Goal: Ask a question

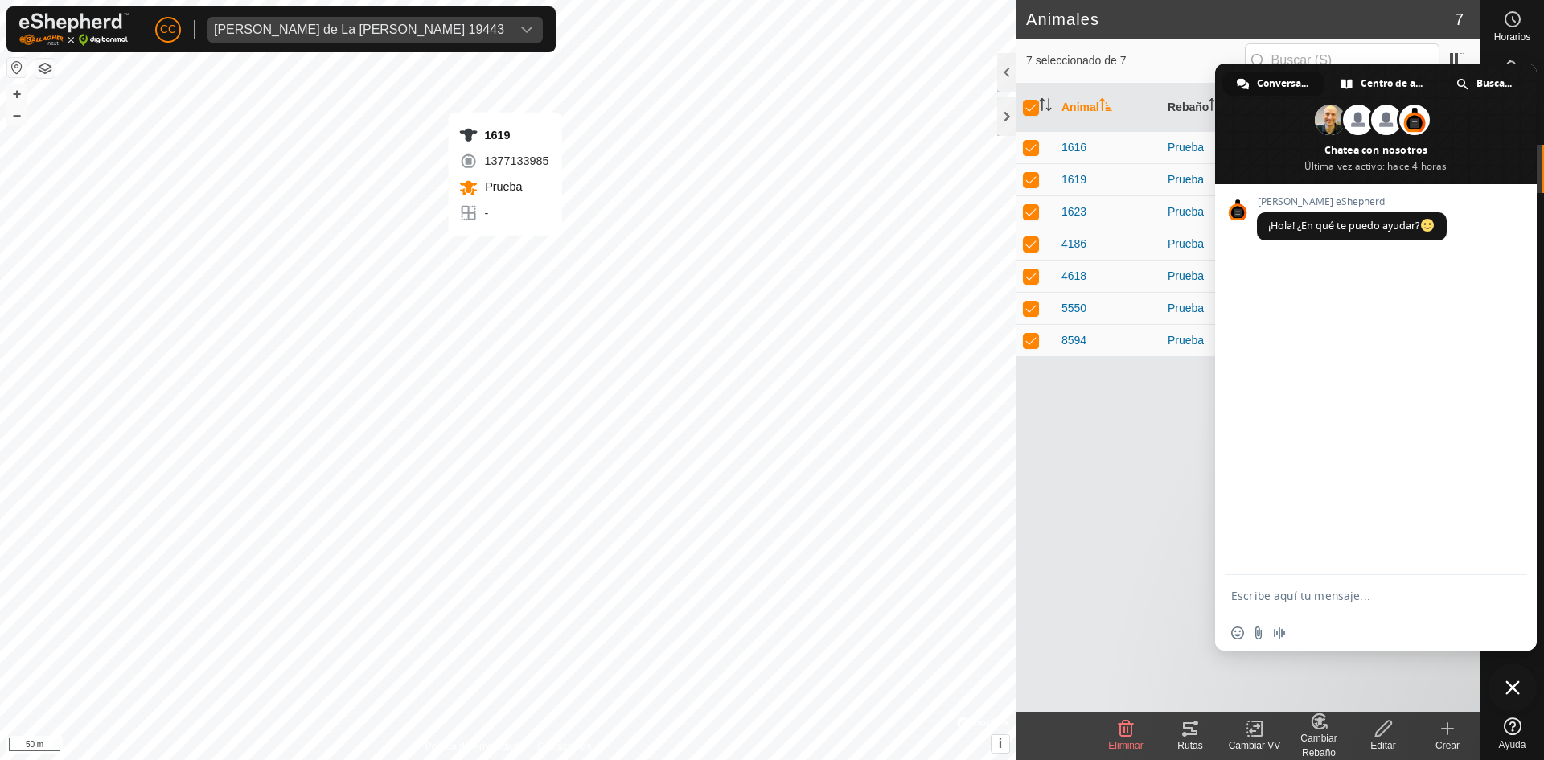
checkbox input "false"
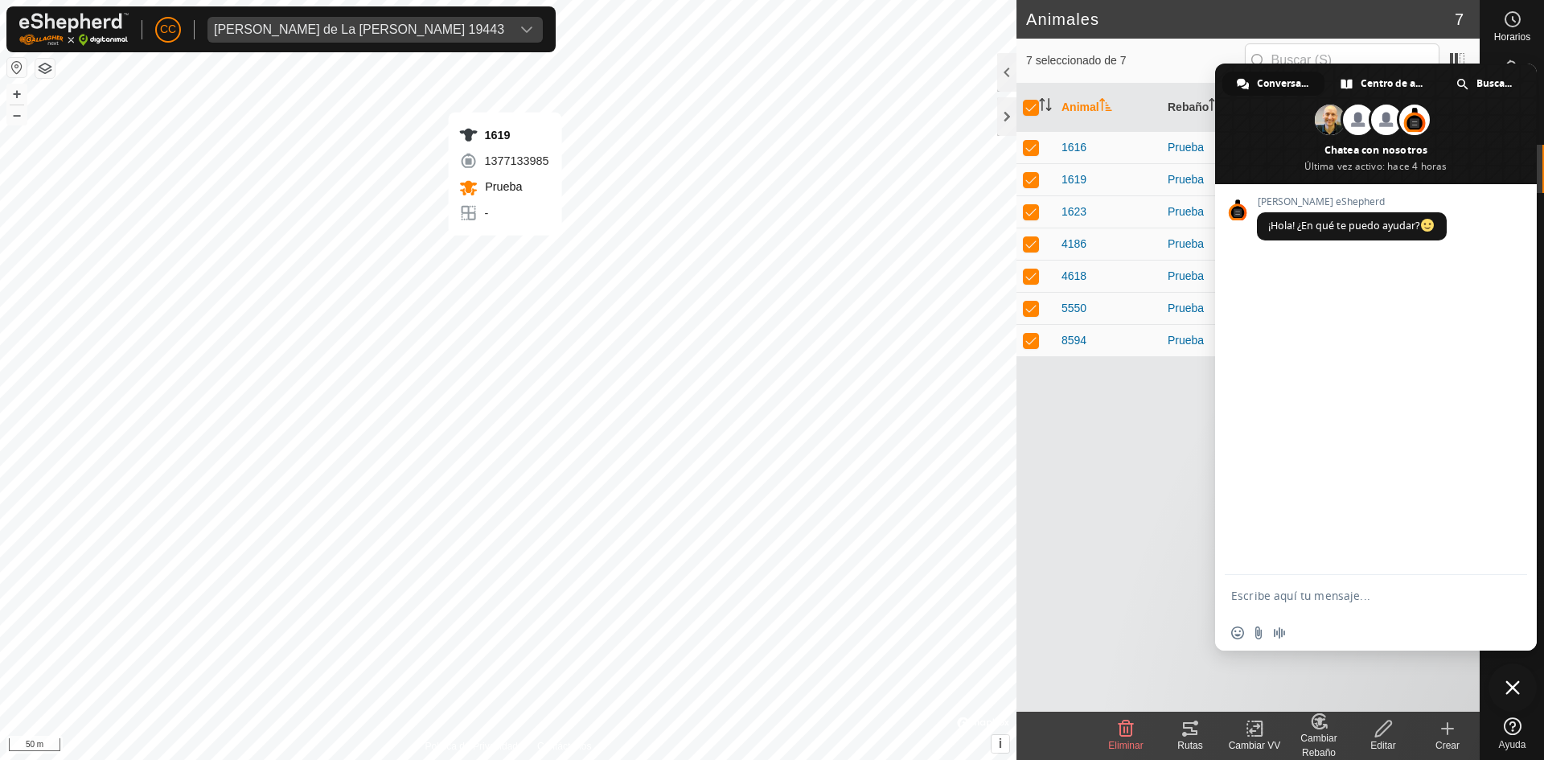
checkbox input "false"
checkbox input "true"
click at [1200, 728] on tracks-svg-icon at bounding box center [1190, 728] width 64 height 19
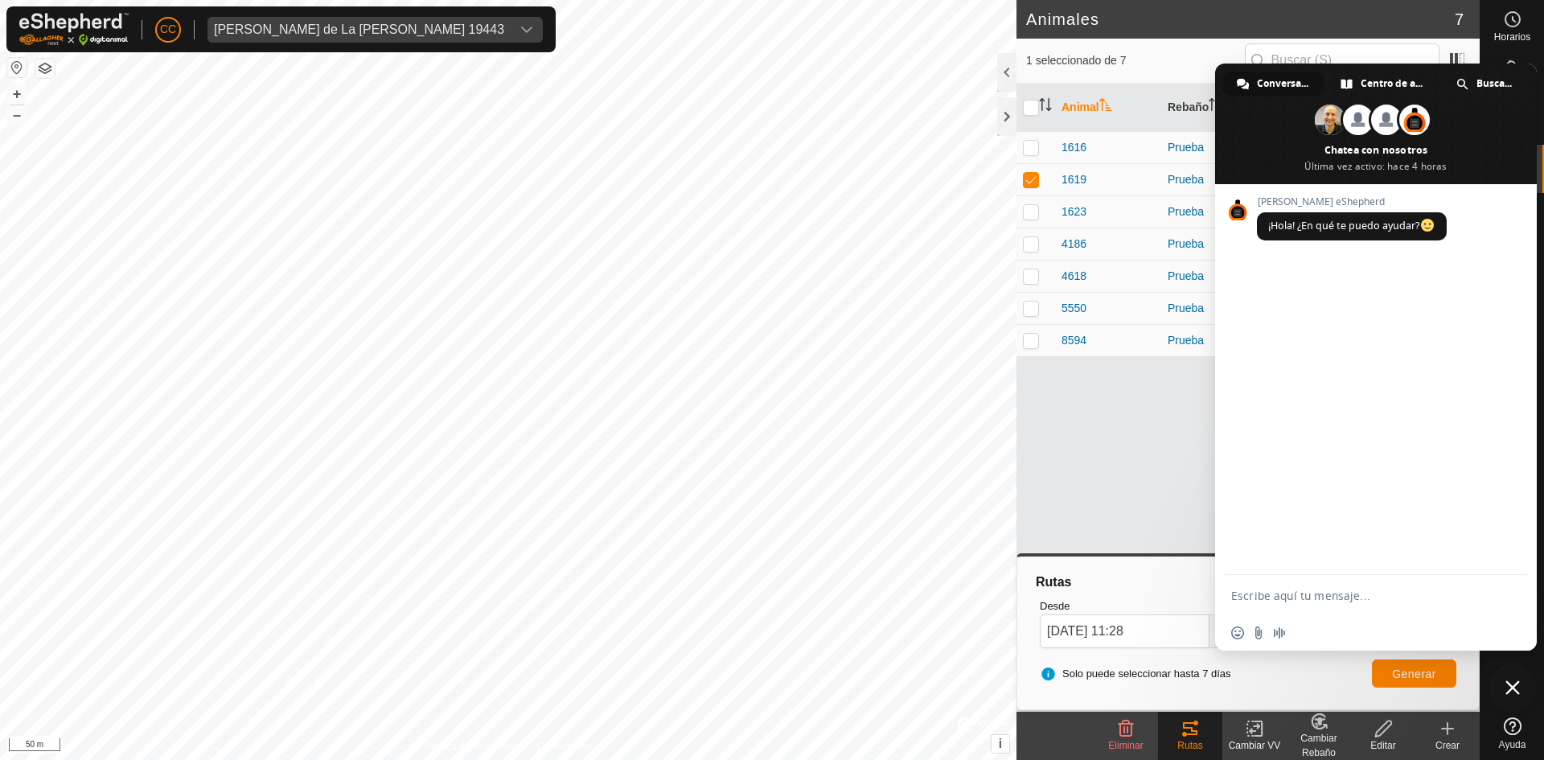
click at [1049, 538] on div "Animal Rebaño VV Última Actualización 1616 Prueba - hace 5 min 1619 Prueba - ha…" at bounding box center [1248, 398] width 463 height 628
click at [1171, 462] on div "Animal Rebaño VV Última Actualización 1616 Prueba - hace 5 min 1619 Prueba - ha…" at bounding box center [1248, 398] width 463 height 628
click at [1084, 451] on div "Animal Rebaño VV Última Actualización 1616 Prueba - hace 5 min 1619 Prueba - ha…" at bounding box center [1248, 398] width 463 height 628
click at [1403, 669] on span "Generar" at bounding box center [1414, 674] width 44 height 13
click at [520, 25] on icon "dropdown trigger" at bounding box center [526, 29] width 13 height 13
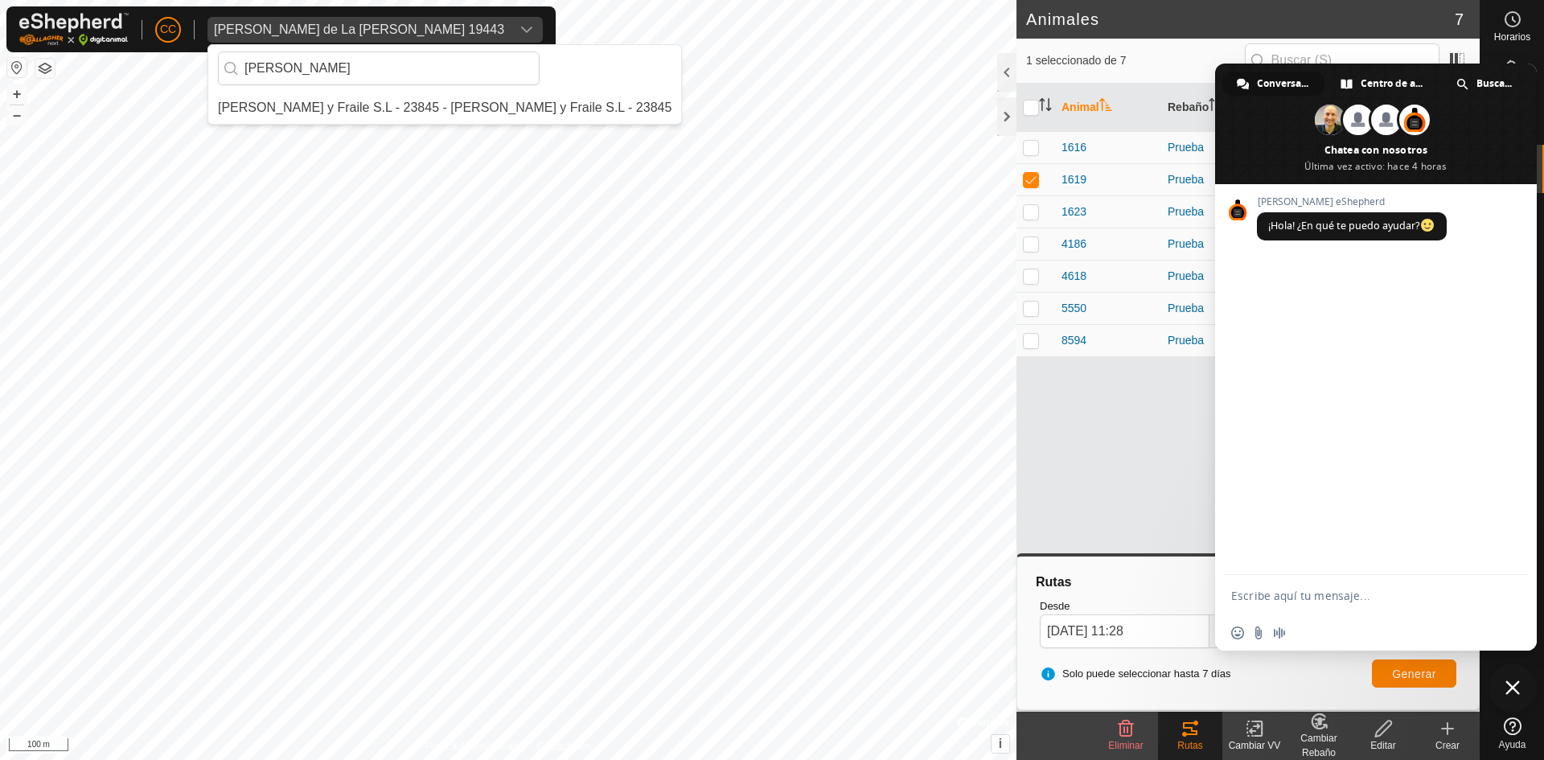
type input "[PERSON_NAME]"
click at [452, 101] on li "[PERSON_NAME] y Fraile S.L - 23845 - [PERSON_NAME] y Fraile S.L - 23845" at bounding box center [444, 108] width 473 height 32
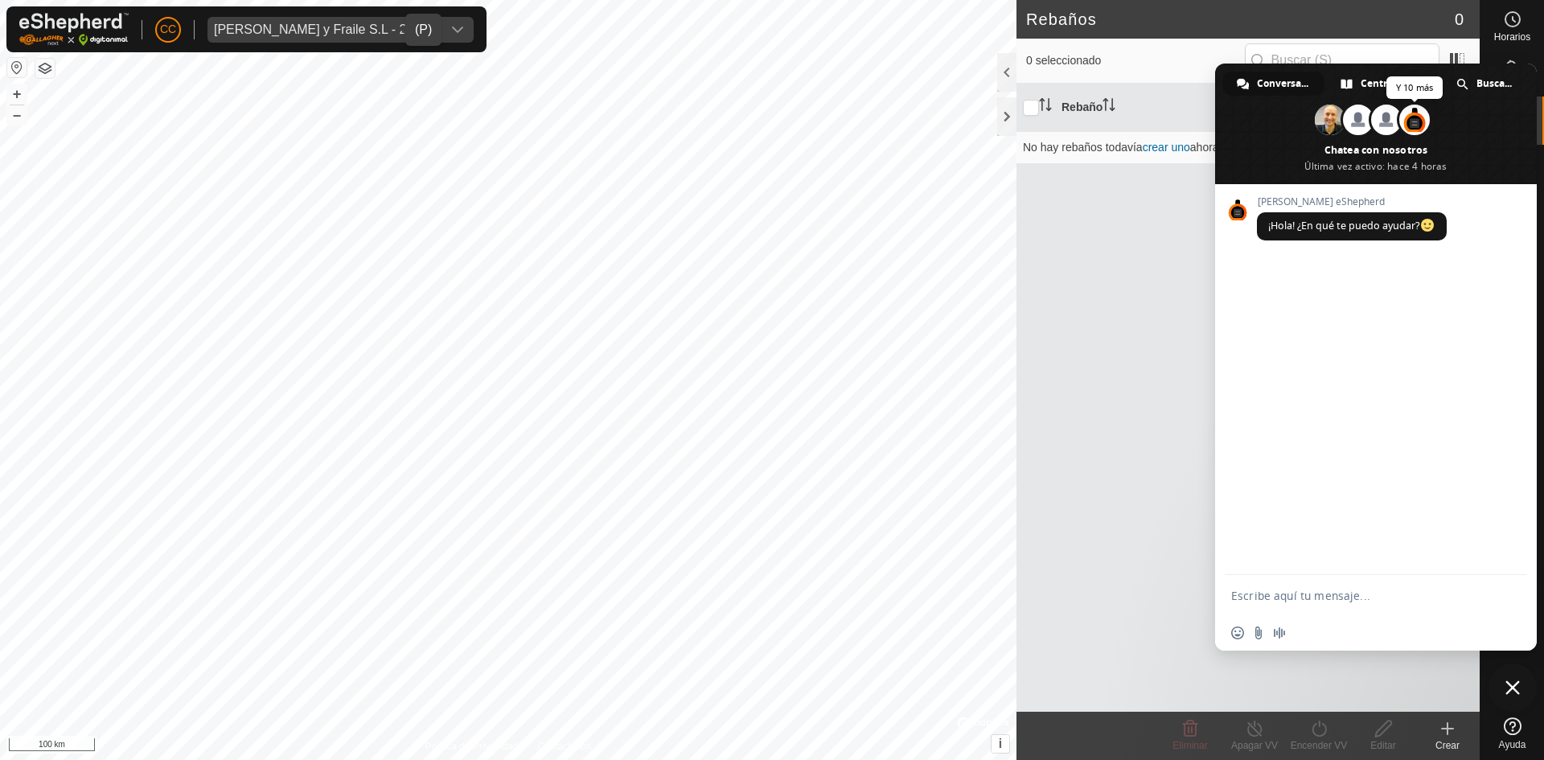
click at [1407, 121] on span at bounding box center [1415, 120] width 31 height 31
click at [1346, 583] on form at bounding box center [1359, 596] width 254 height 43
click at [1325, 593] on textarea "Escribe aquí tu mensaje..." at bounding box center [1359, 596] width 254 height 14
type textarea "Hola, no localizo mis collares"
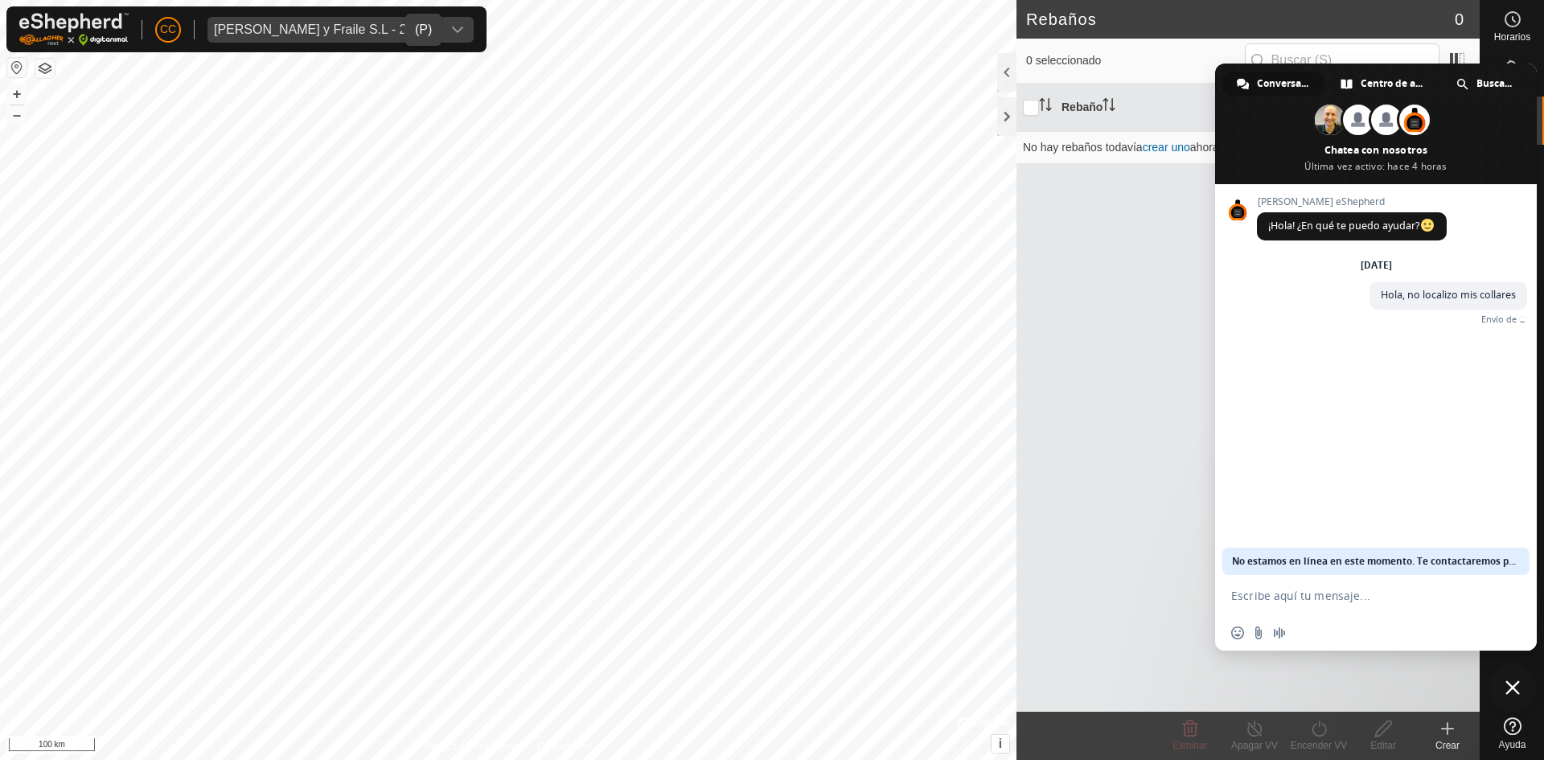
click at [1493, 557] on span "No estamos en línea en este momento. Te contactaremos por correo electrónico." at bounding box center [1376, 561] width 288 height 27
click at [1491, 77] on span "Buscar en" at bounding box center [1495, 84] width 37 height 24
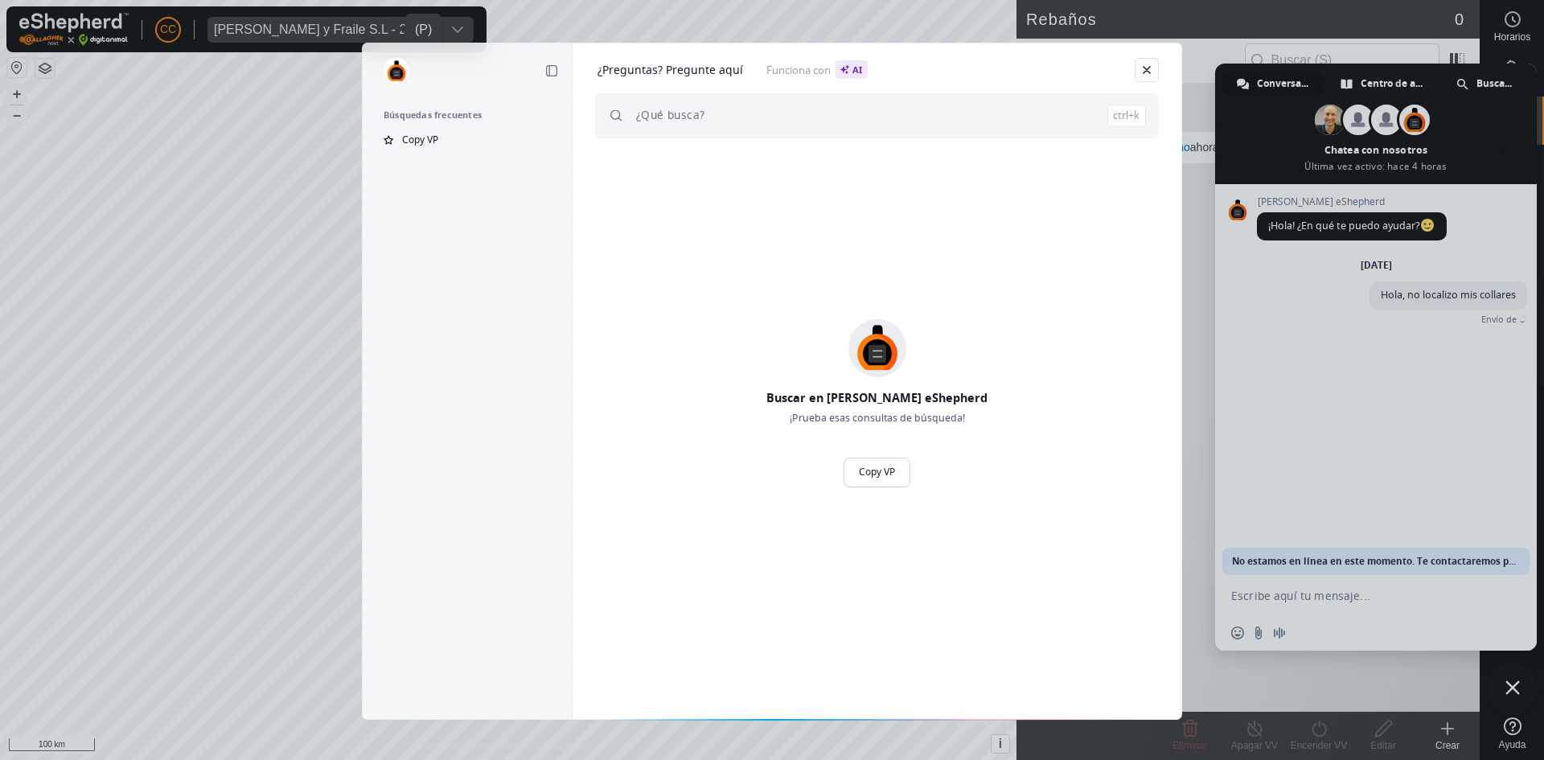
click at [1153, 68] on link "Cerrar" at bounding box center [1147, 70] width 24 height 24
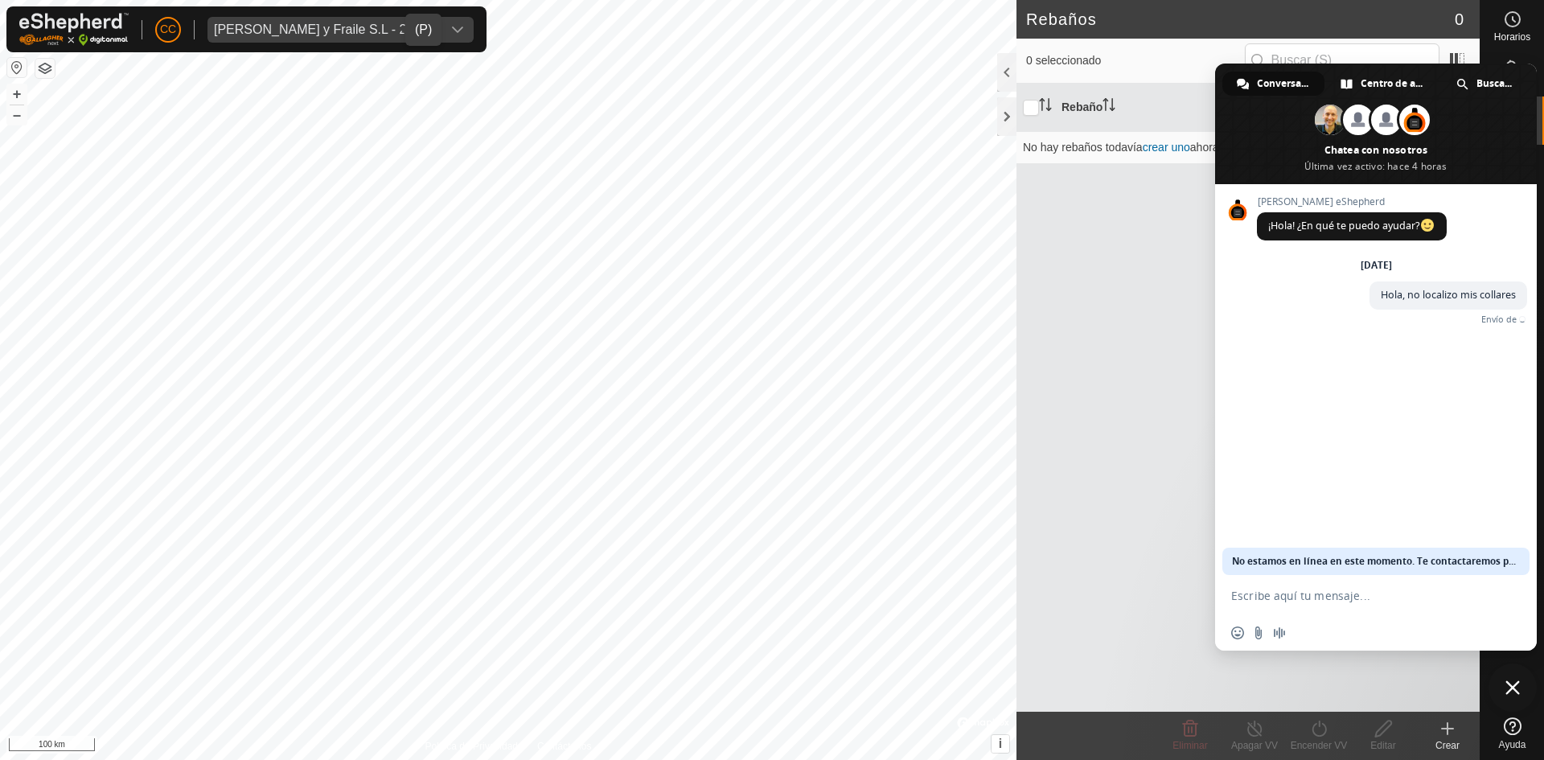
click at [1276, 84] on span "Conversación" at bounding box center [1282, 84] width 51 height 24
click at [1412, 82] on span "Centro de ayuda" at bounding box center [1393, 84] width 64 height 24
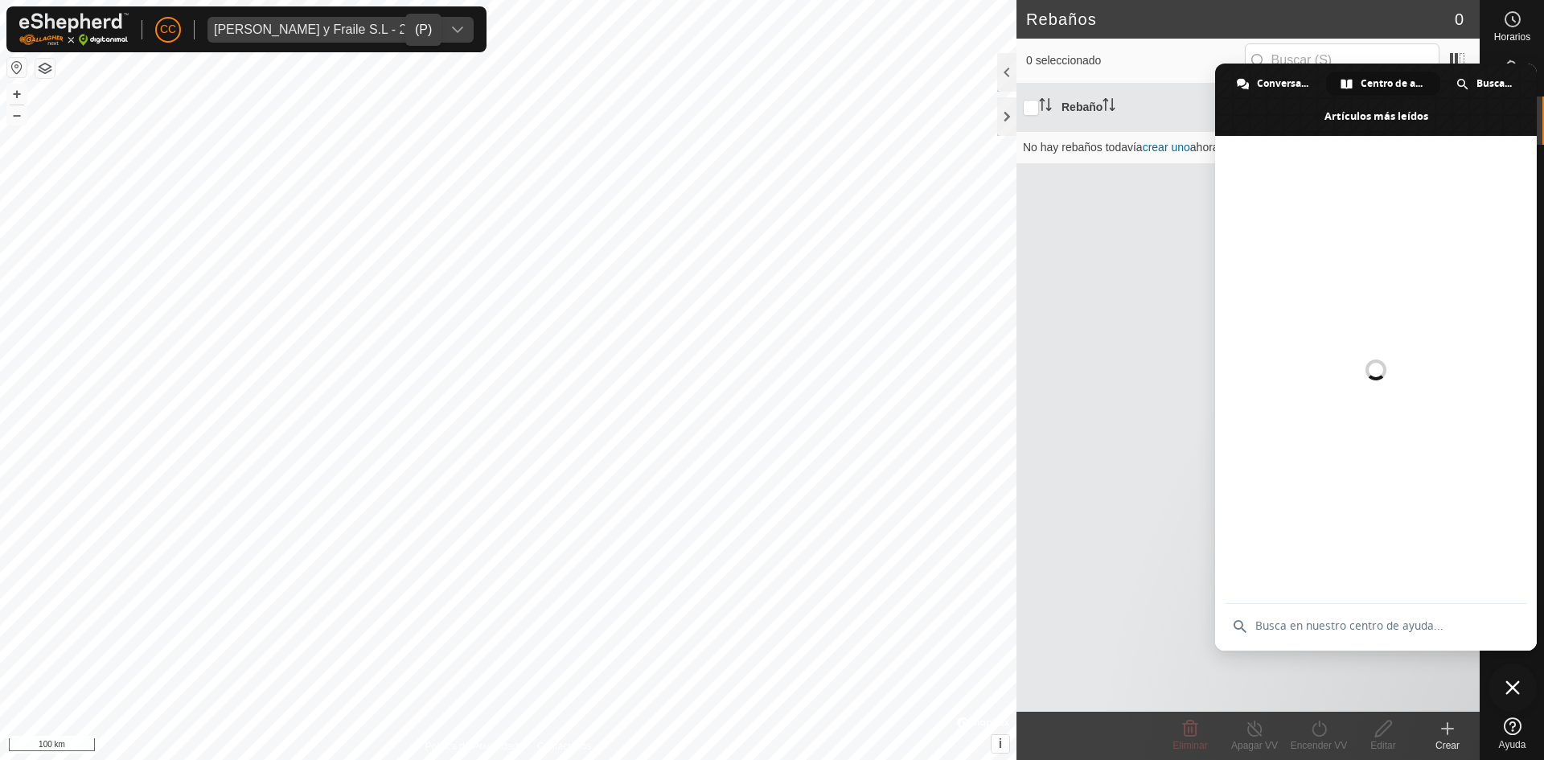
click at [1513, 684] on span "Cerrar el chat" at bounding box center [1513, 688] width 14 height 14
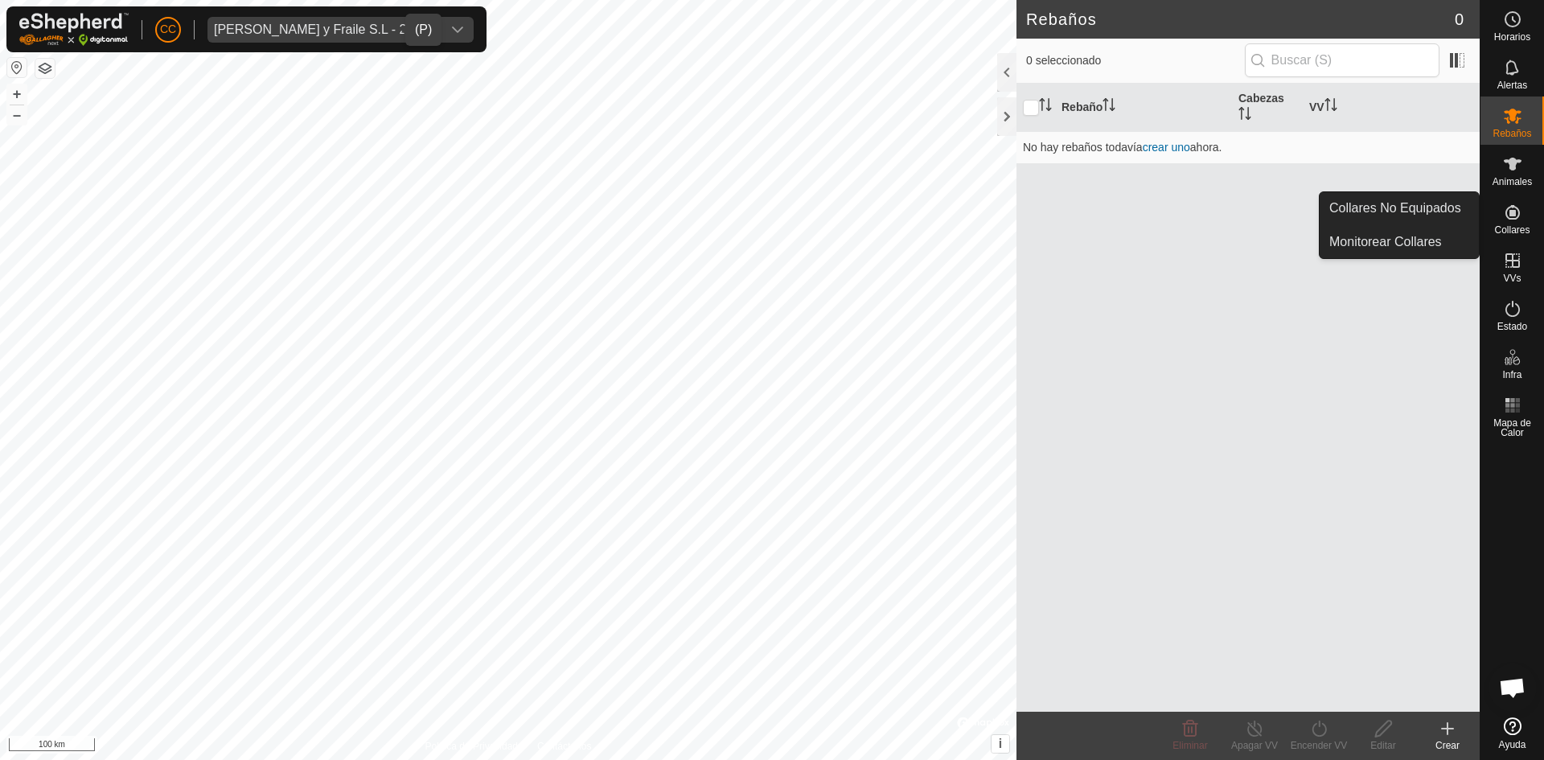
click at [1519, 209] on icon at bounding box center [1512, 212] width 19 height 19
click at [1418, 201] on link "Collares No Equipados" at bounding box center [1399, 208] width 159 height 32
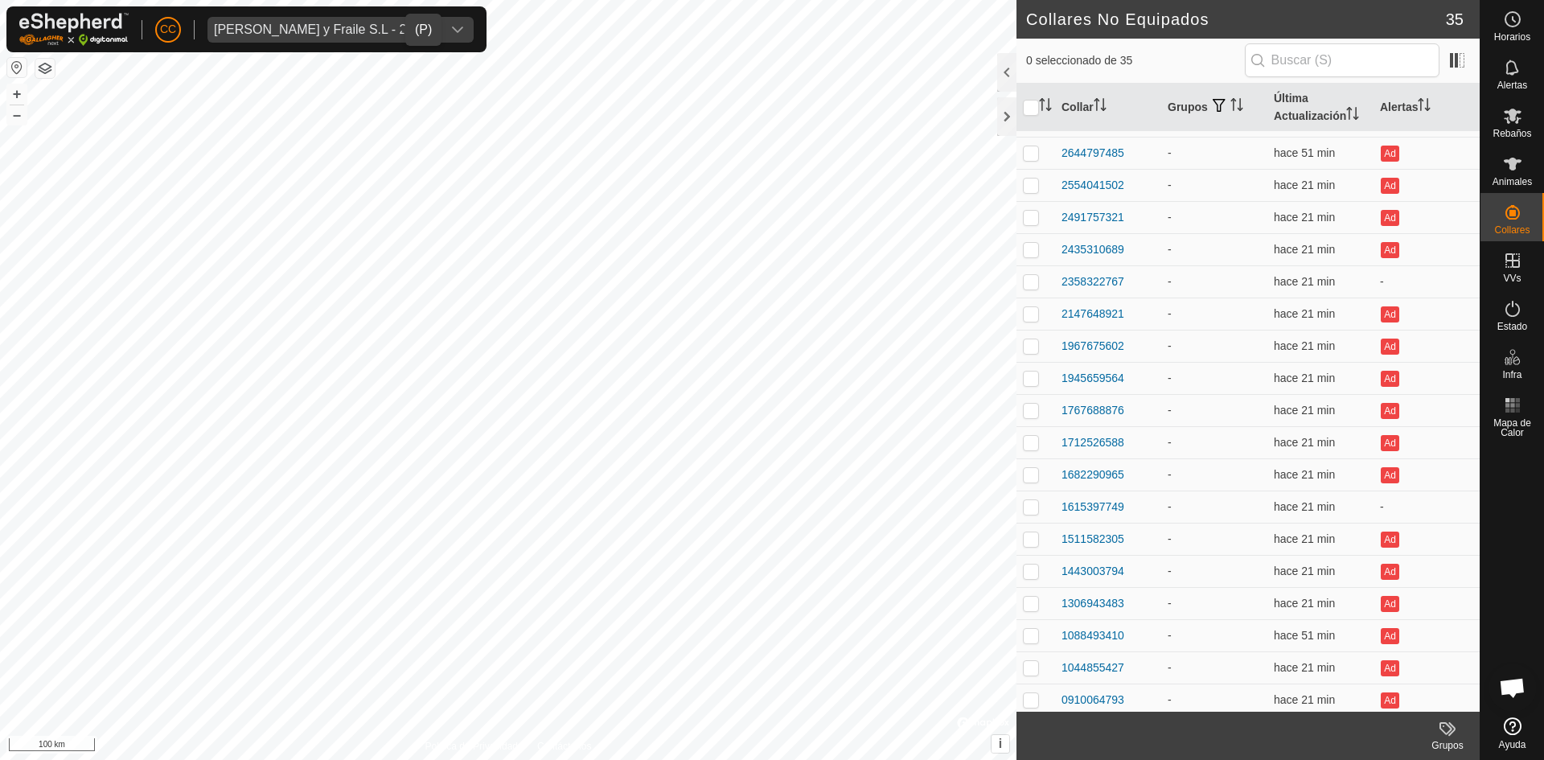
scroll to position [546, 0]
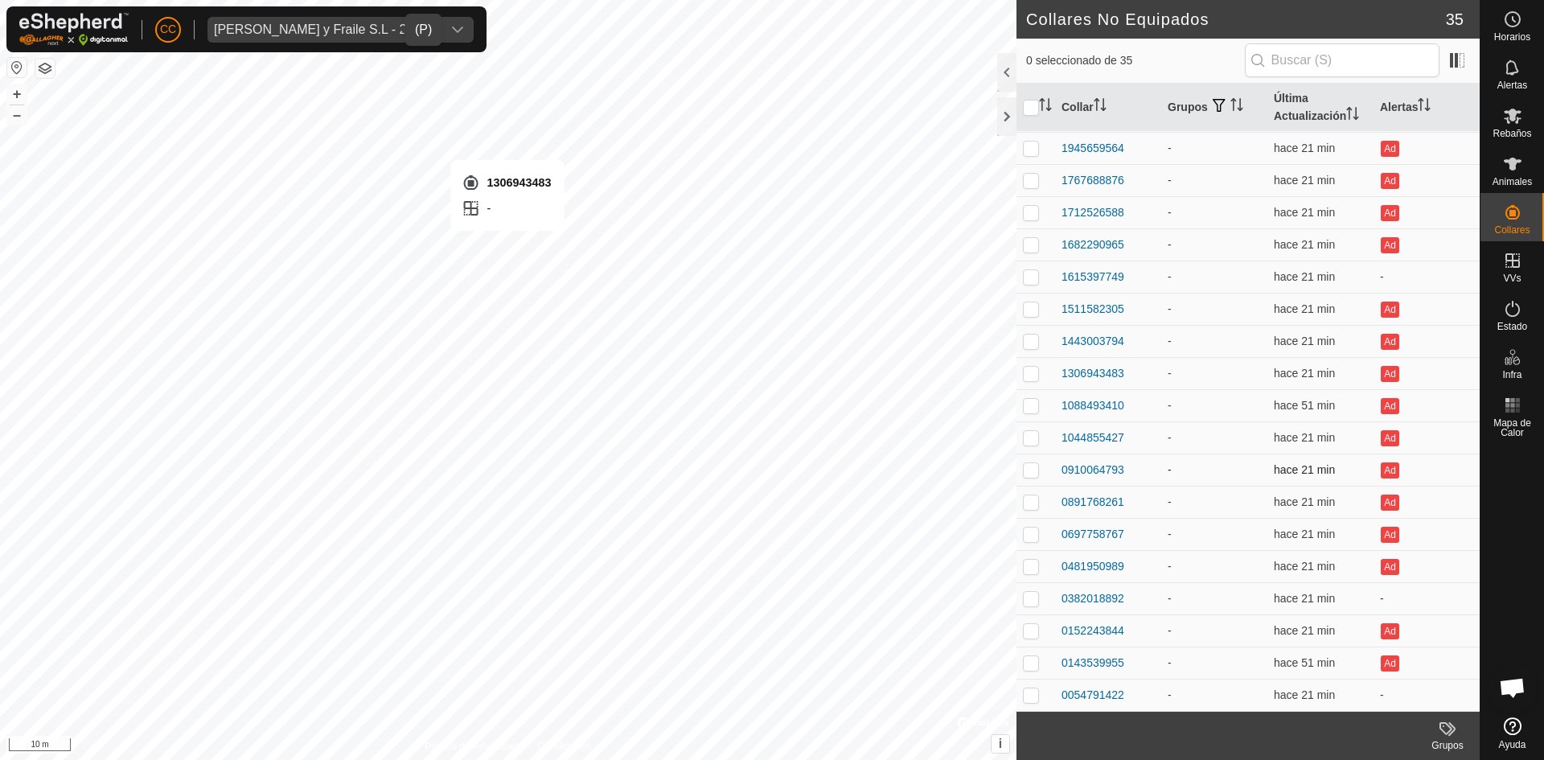
checkbox input "true"
click at [1094, 367] on div "1306943483" at bounding box center [1093, 373] width 63 height 17
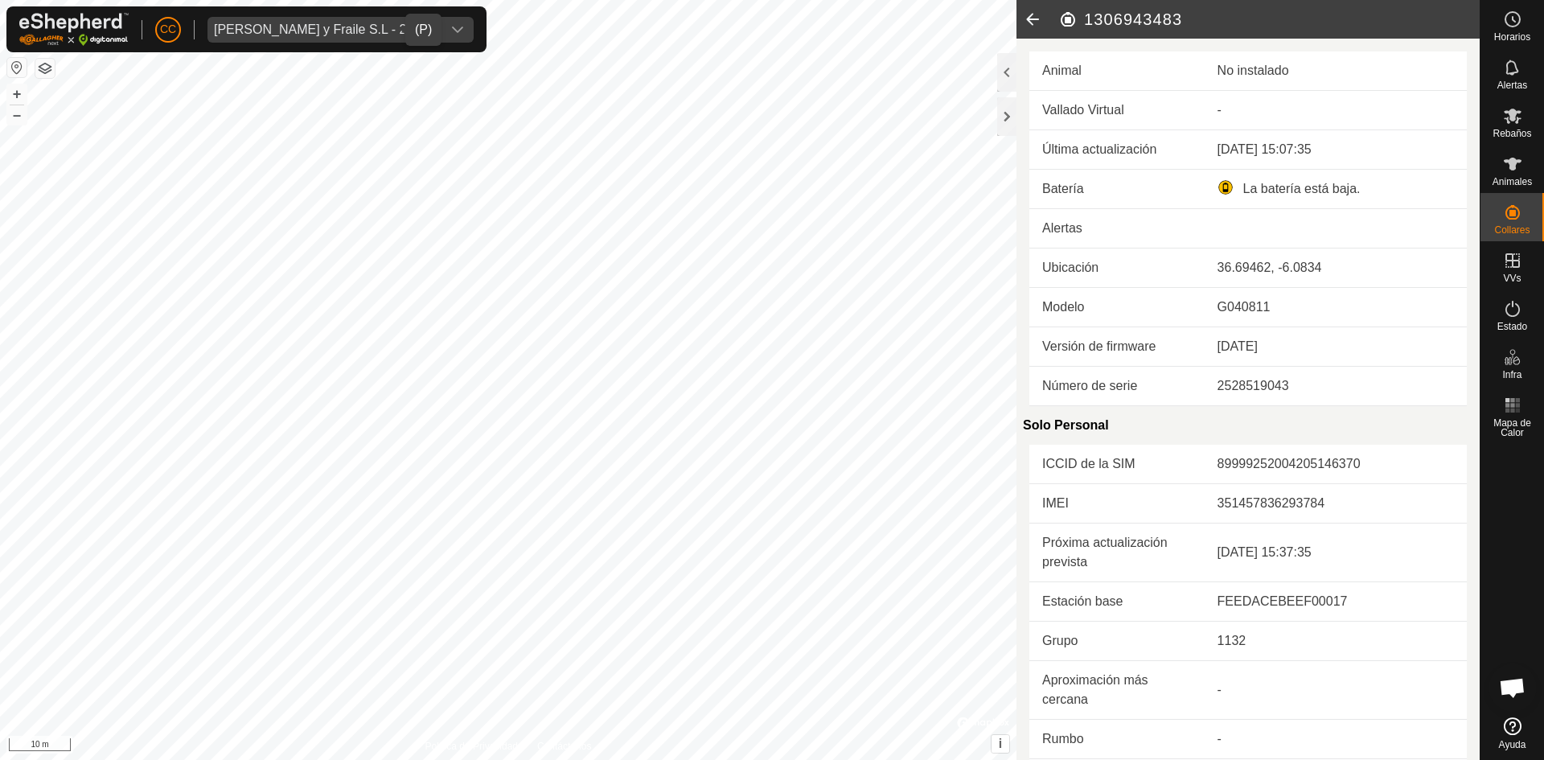
click at [1032, 14] on icon at bounding box center [1033, 19] width 32 height 39
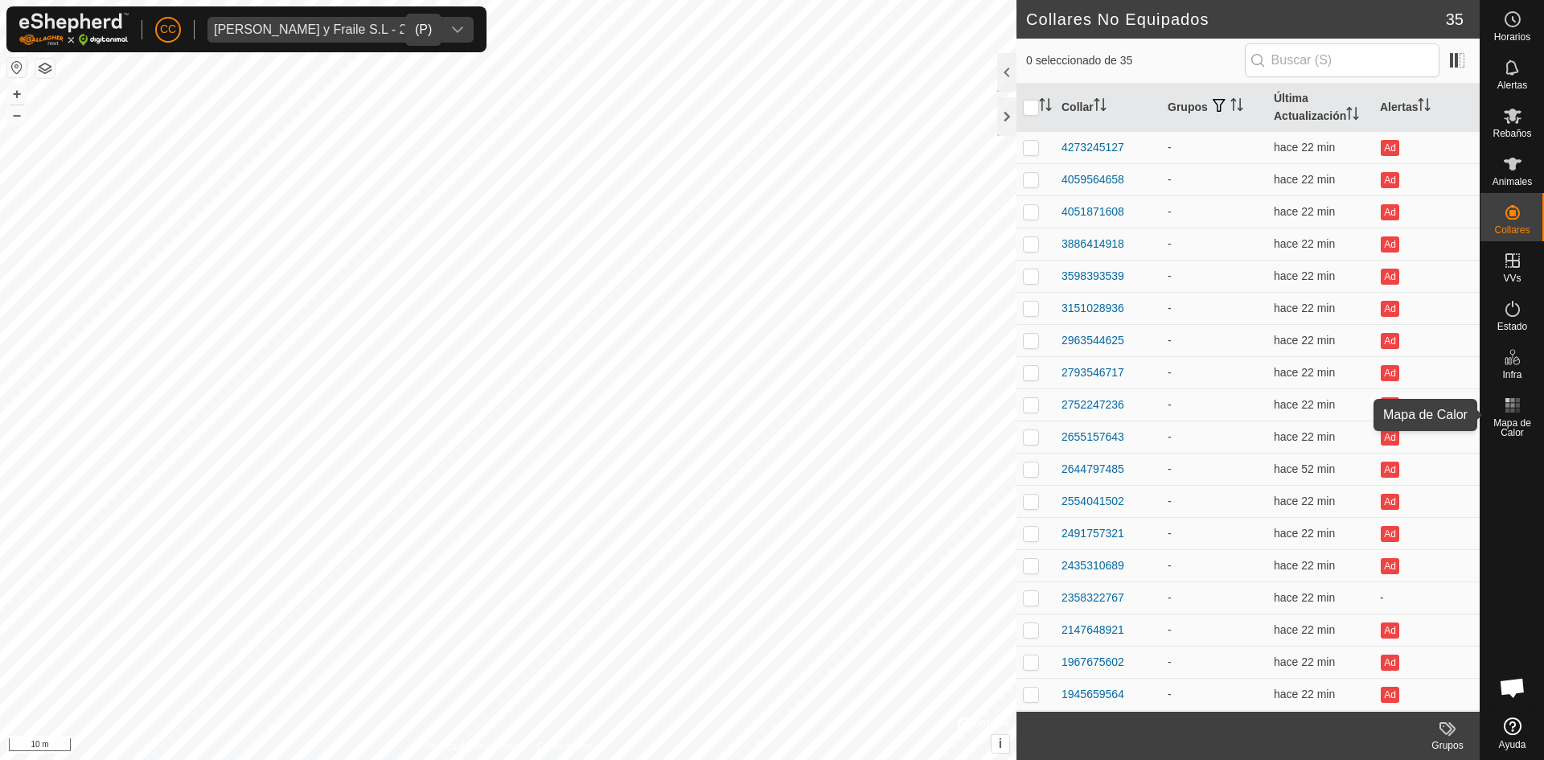
click at [1518, 402] on rect at bounding box center [1517, 400] width 4 height 4
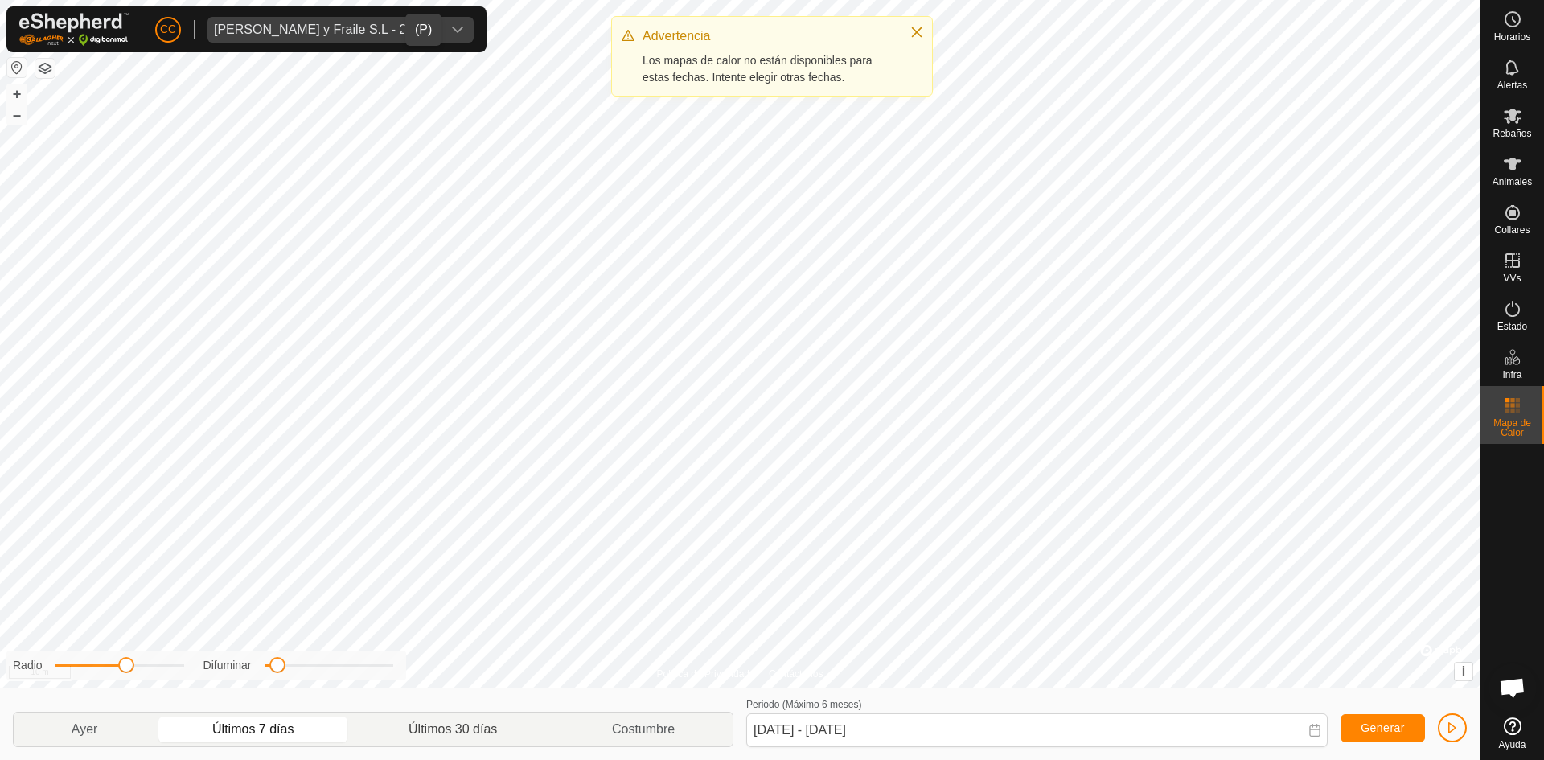
click at [409, 739] on p-togglebutton "Últimos 30 días" at bounding box center [454, 730] width 204 height 34
click at [1365, 729] on span "Generar" at bounding box center [1383, 728] width 44 height 13
click at [74, 732] on p-togglebutton "Ayer" at bounding box center [85, 730] width 142 height 34
type input "[DATE] - [DATE]"
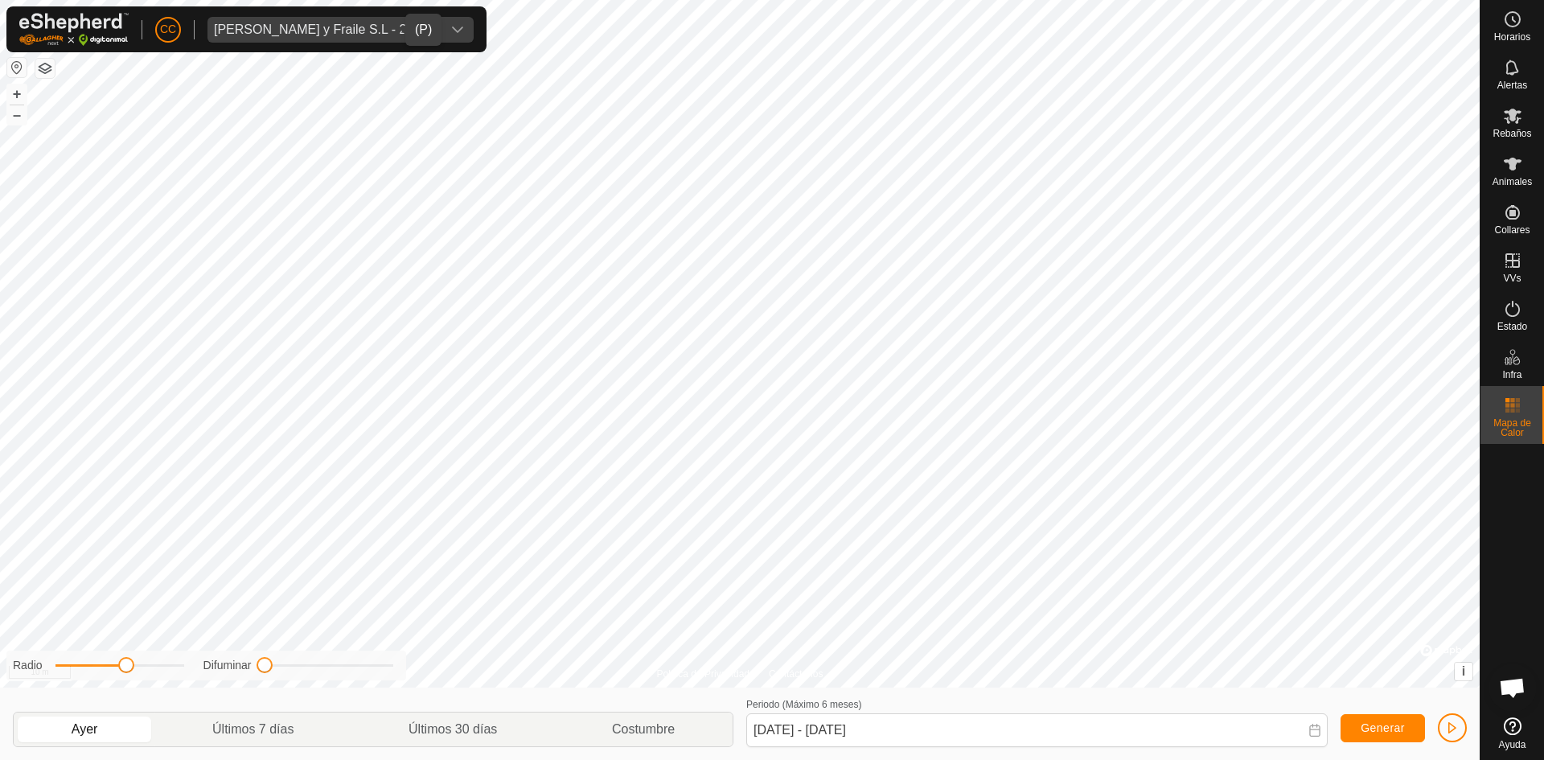
drag, startPoint x: 273, startPoint y: 665, endPoint x: 247, endPoint y: 660, distance: 27.0
click at [245, 664] on div "Difuminar" at bounding box center [299, 665] width 190 height 17
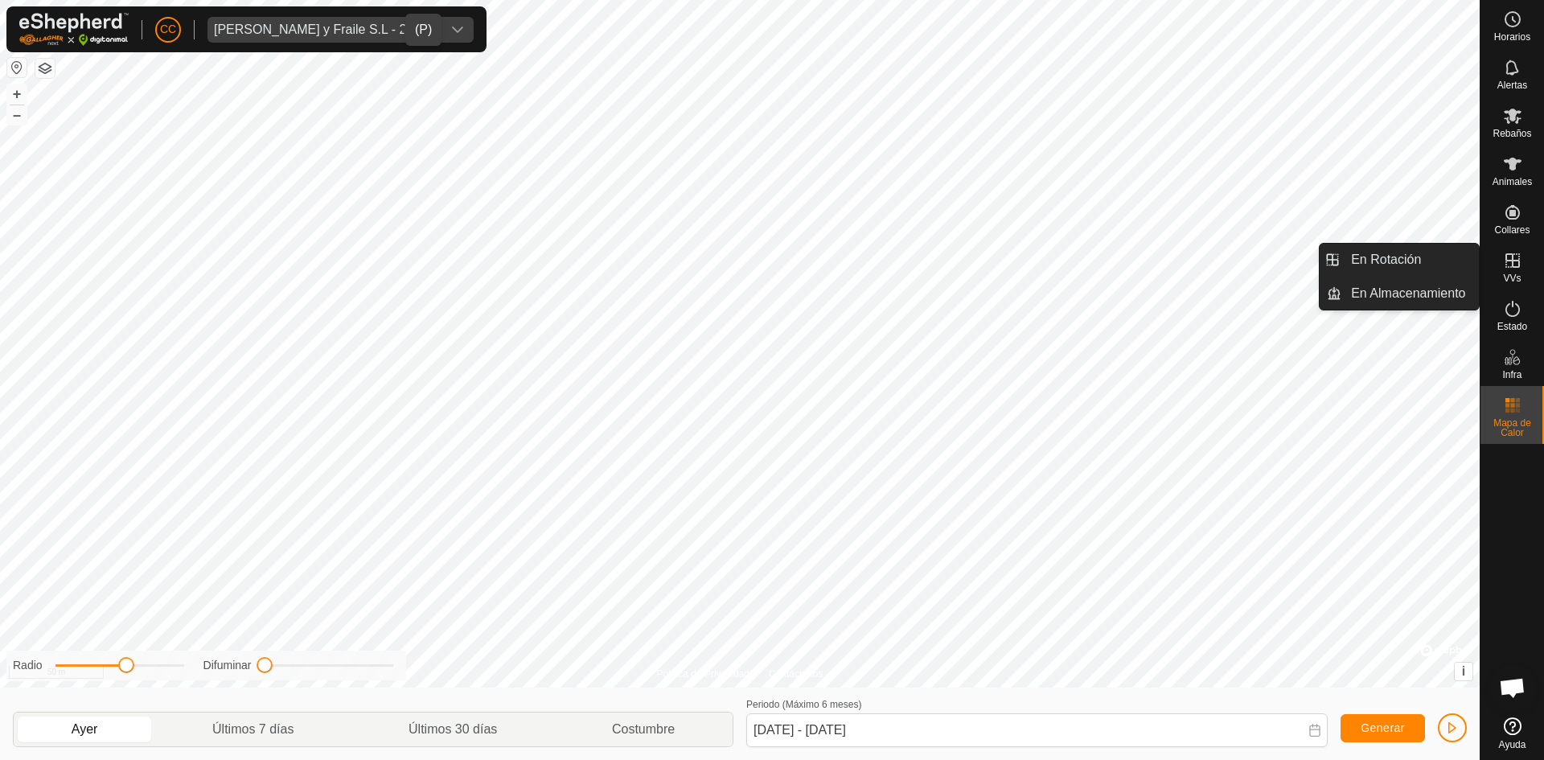
click at [1509, 266] on icon at bounding box center [1512, 260] width 19 height 19
